Goal: Information Seeking & Learning: Learn about a topic

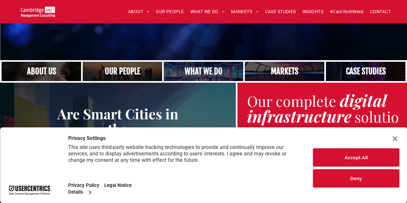
scroll to position [192, 0]
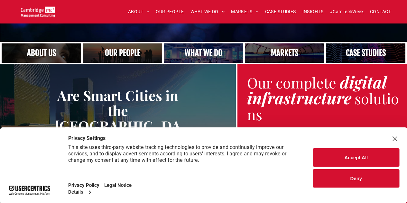
click at [356, 160] on button "Accept All" at bounding box center [356, 157] width 86 height 18
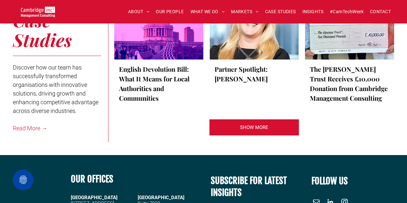
scroll to position [1474, 0]
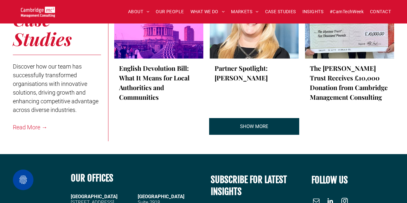
click at [254, 123] on span "SHOW MORE" at bounding box center [254, 126] width 28 height 16
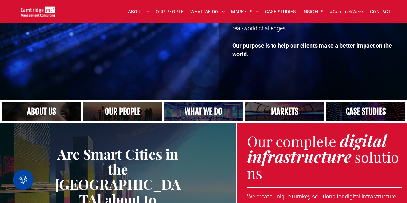
scroll to position [117, 0]
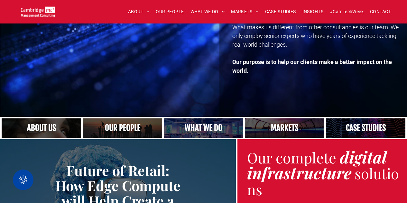
click at [287, 126] on link at bounding box center [285, 128] width 84 height 21
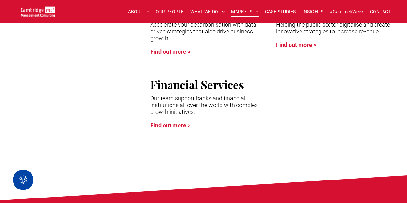
scroll to position [447, 0]
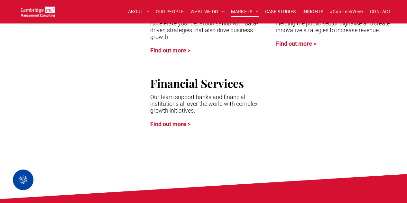
click at [181, 127] on link "Find out more >" at bounding box center [170, 124] width 40 height 7
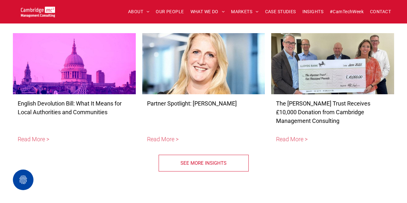
scroll to position [2456, 0]
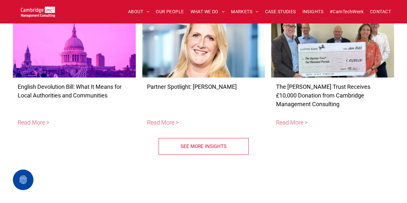
click at [192, 142] on span "SEE MORE INSIGHTS" at bounding box center [203, 146] width 46 height 16
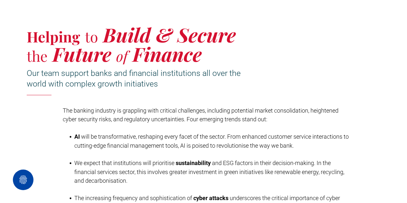
scroll to position [0, 0]
